Goal: Task Accomplishment & Management: Manage account settings

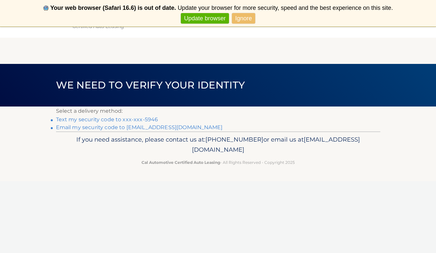
click at [151, 118] on link "Text my security code to xxx-xxx-5946" at bounding box center [107, 119] width 102 height 6
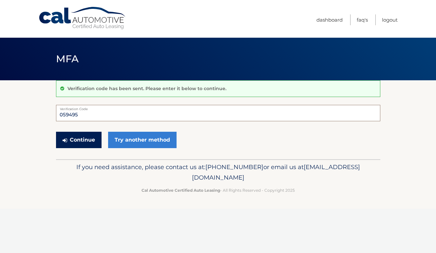
type input "059495"
click at [88, 143] on button "Continue" at bounding box center [79, 140] width 46 height 16
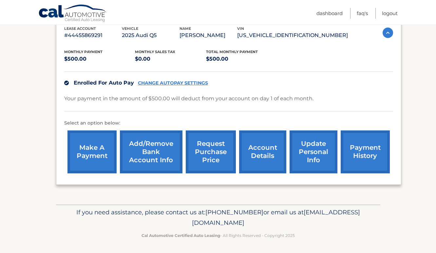
scroll to position [118, 0]
click at [321, 150] on link "update personal info" at bounding box center [314, 152] width 48 height 43
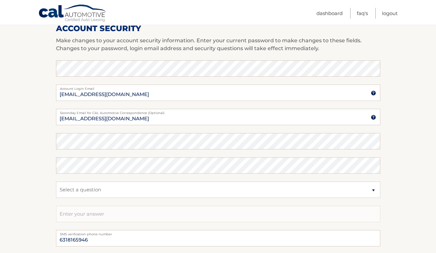
scroll to position [291, 0]
click at [188, 92] on input "mgluck1@kent.edu" at bounding box center [218, 92] width 324 height 16
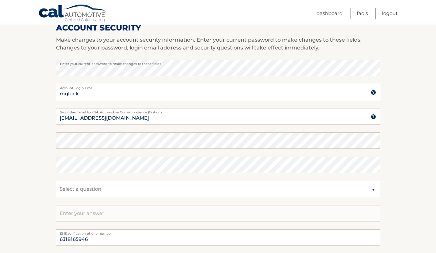
click at [168, 91] on input "mgluck" at bounding box center [218, 92] width 324 height 16
type input "mgluck923@gmail.com"
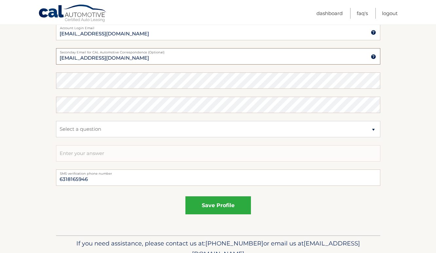
scroll to position [351, 0]
type input "mgluck923@gmail.com"
select select "2"
click at [152, 152] on input "text" at bounding box center [218, 153] width 324 height 16
type input "London"
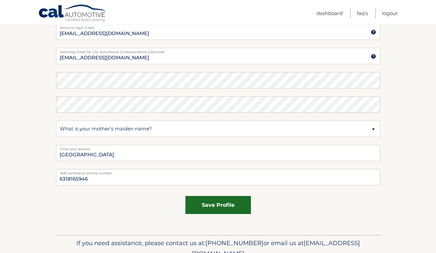
drag, startPoint x: 149, startPoint y: 157, endPoint x: 223, endPoint y: 206, distance: 88.5
click at [223, 206] on button "save profile" at bounding box center [218, 205] width 66 height 18
click at [222, 205] on button "save profile" at bounding box center [218, 205] width 66 height 18
